Goal: Find specific page/section: Find specific page/section

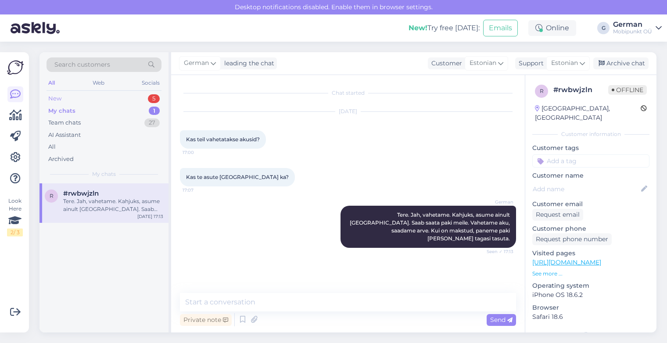
click at [56, 99] on div "New" at bounding box center [54, 98] width 13 height 9
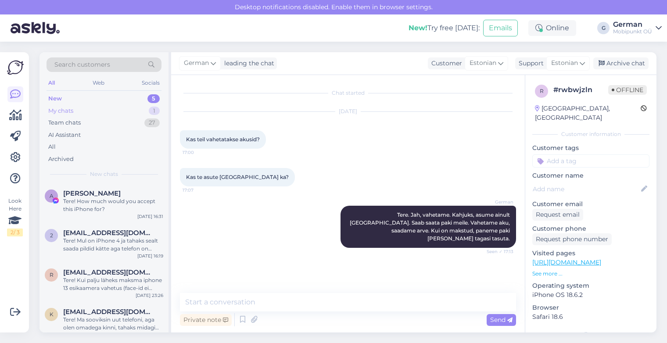
click at [61, 112] on div "My chats" at bounding box center [60, 111] width 25 height 9
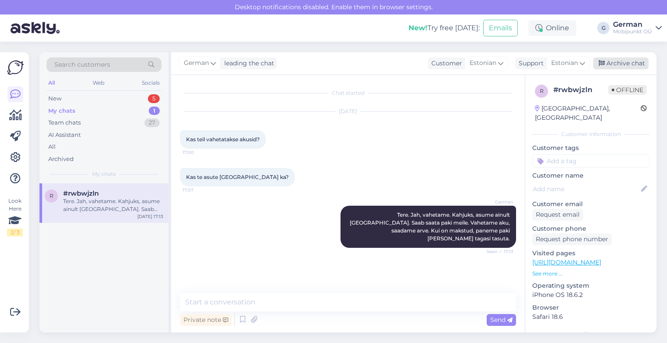
click at [628, 64] on div "Archive chat" at bounding box center [621, 64] width 55 height 12
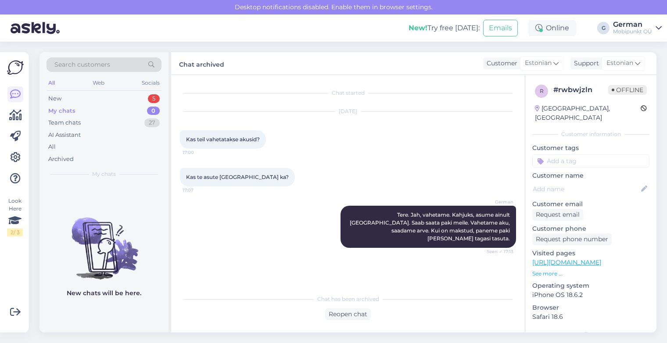
click at [61, 110] on div "My chats" at bounding box center [61, 111] width 27 height 9
click at [57, 97] on div "New" at bounding box center [54, 98] width 13 height 9
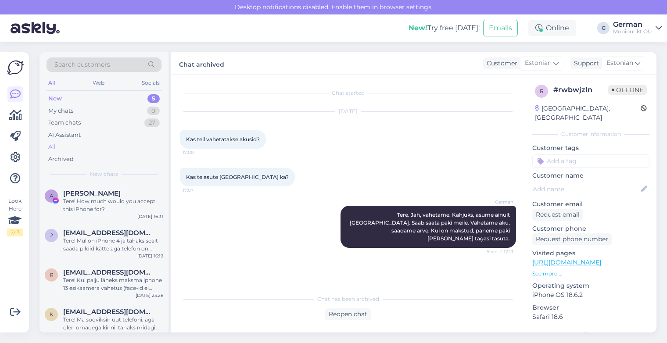
click at [56, 147] on div "All" at bounding box center [104, 147] width 115 height 12
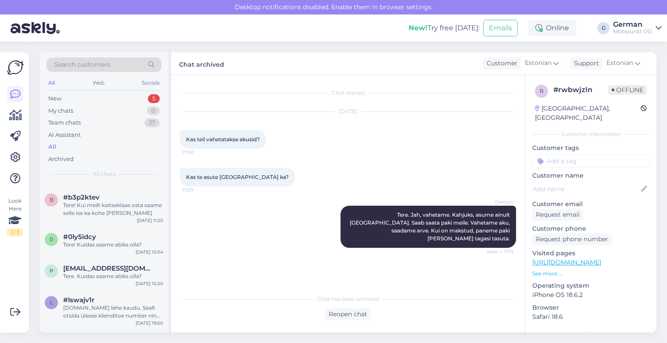
scroll to position [932, 0]
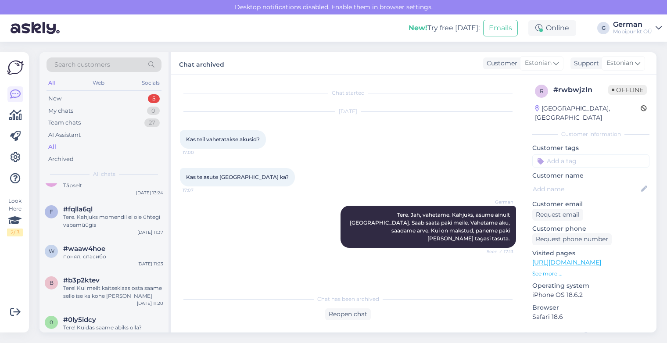
click at [101, 249] on span "#waaw4hoe" at bounding box center [84, 249] width 42 height 8
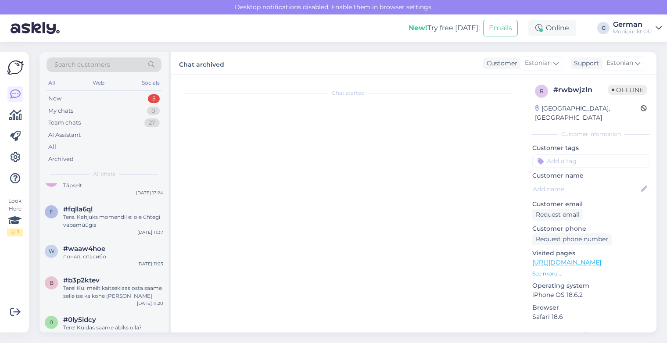
scroll to position [263, 0]
